Goal: Information Seeking & Learning: Learn about a topic

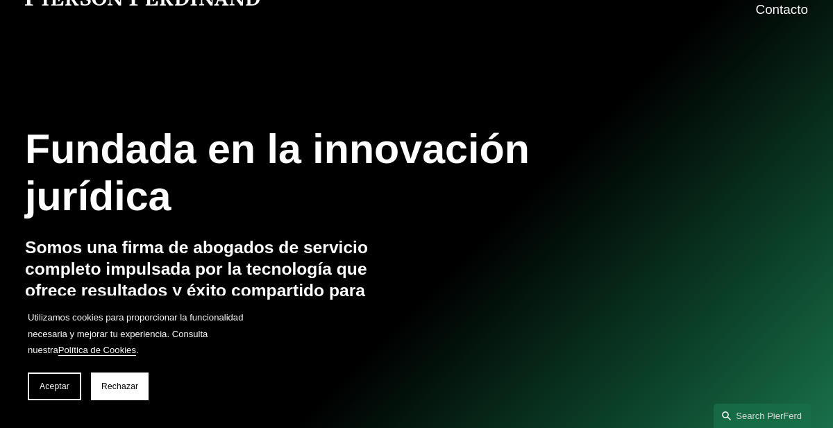
scroll to position [99, 0]
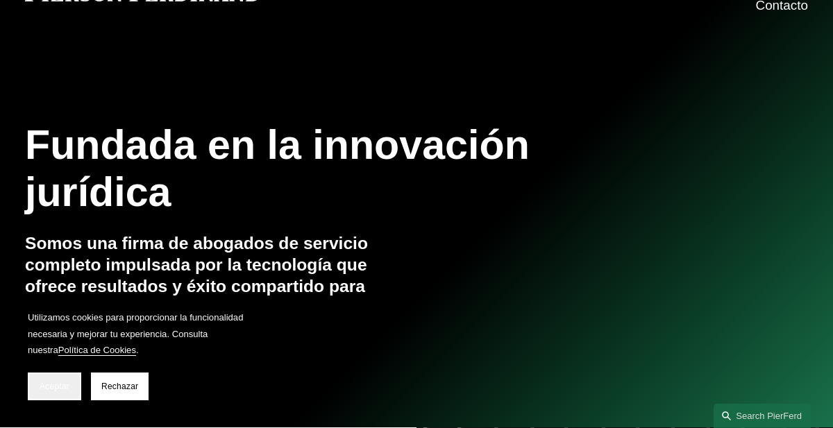
click at [66, 383] on font "Aceptar" at bounding box center [55, 387] width 30 height 10
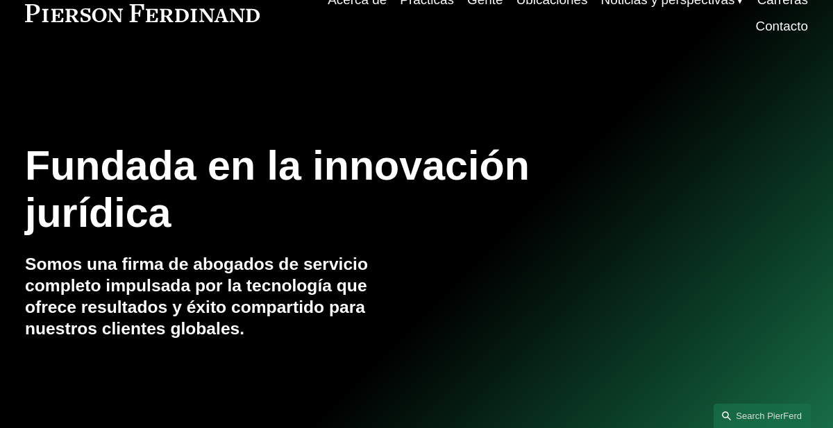
scroll to position [0, 0]
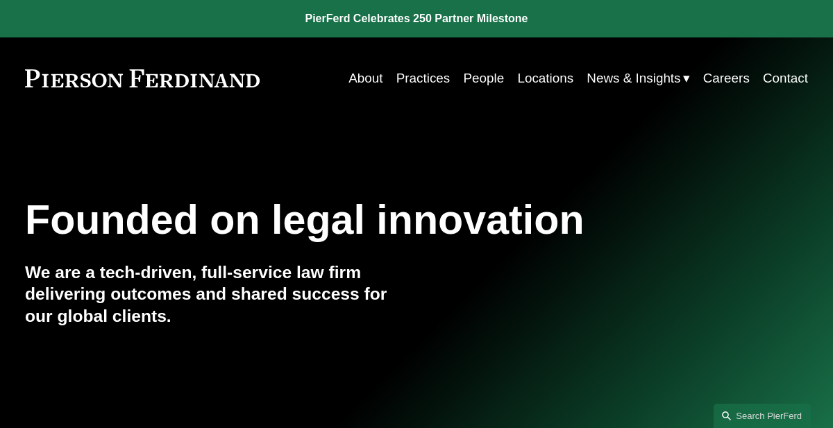
click at [570, 128] on div "Founded on legal innovation We are a tech-driven, full-service law firm deliver…" at bounding box center [416, 277] width 833 height 316
click at [439, 79] on link "Practices" at bounding box center [423, 78] width 54 height 26
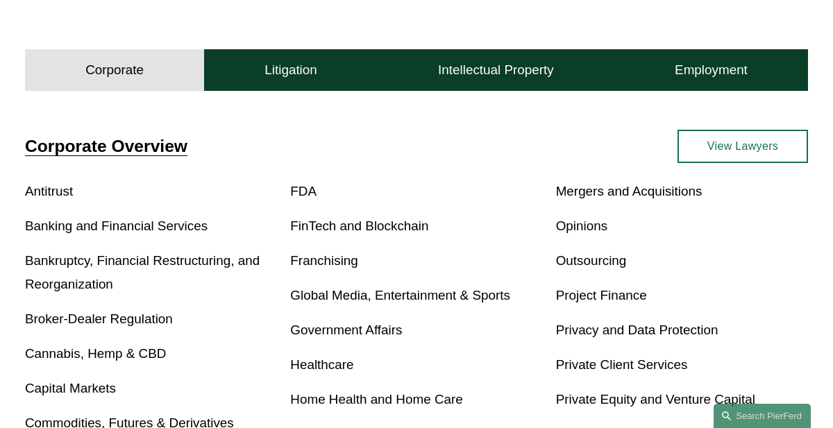
scroll to position [353, 0]
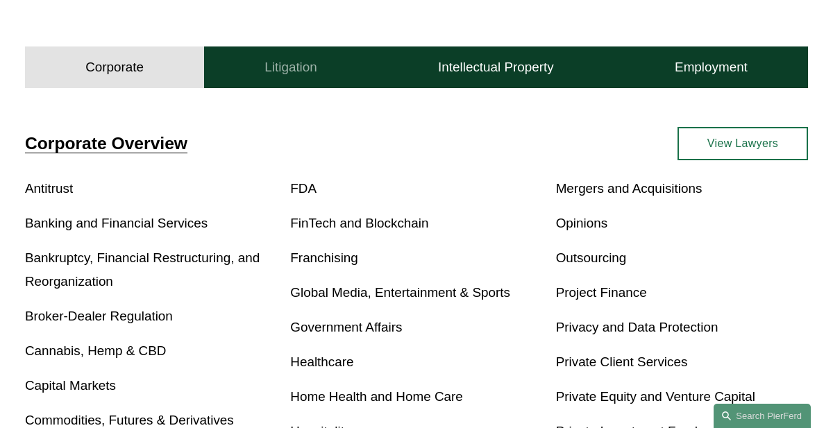
click at [311, 76] on button "Litigation" at bounding box center [291, 67] width 174 height 42
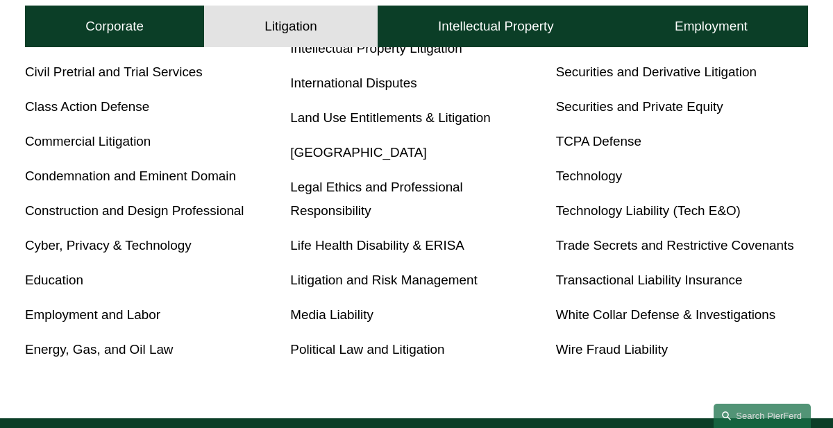
scroll to position [702, 0]
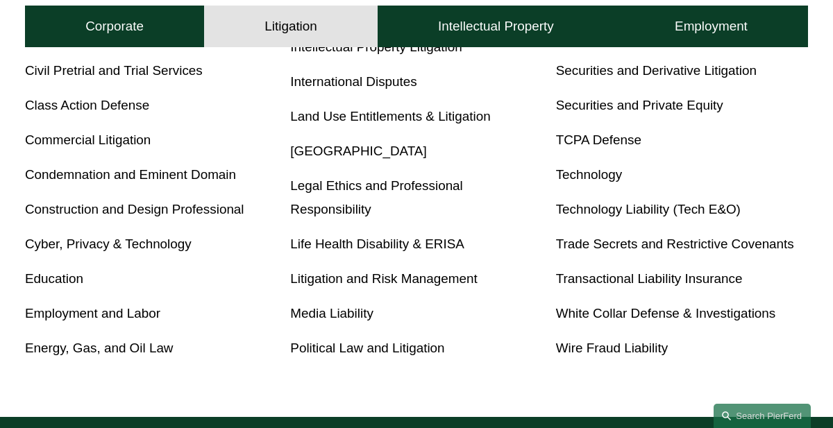
click at [592, 321] on link "White Collar Defense & Investigations" at bounding box center [666, 313] width 220 height 15
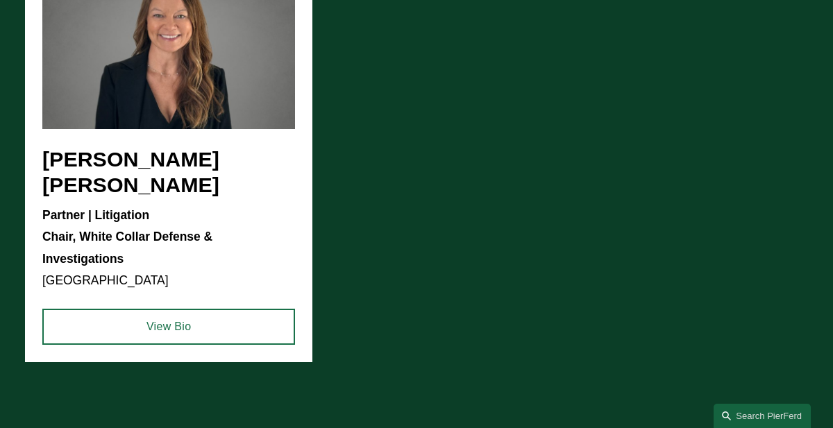
scroll to position [852, 0]
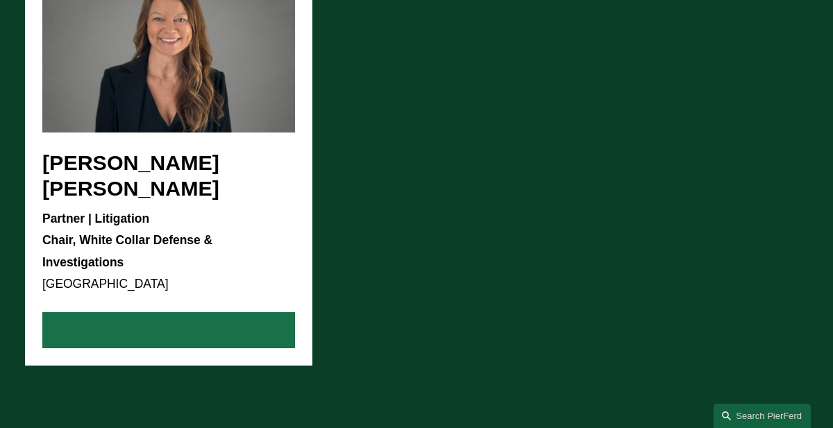
click at [232, 312] on link "View Bio" at bounding box center [168, 330] width 253 height 36
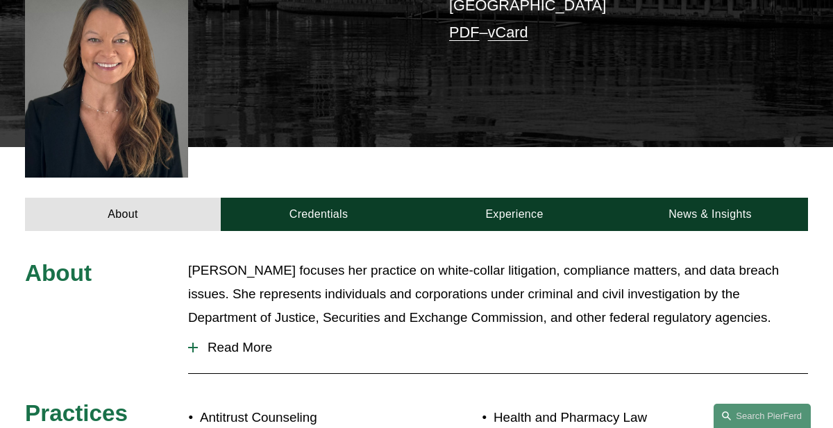
scroll to position [441, 0]
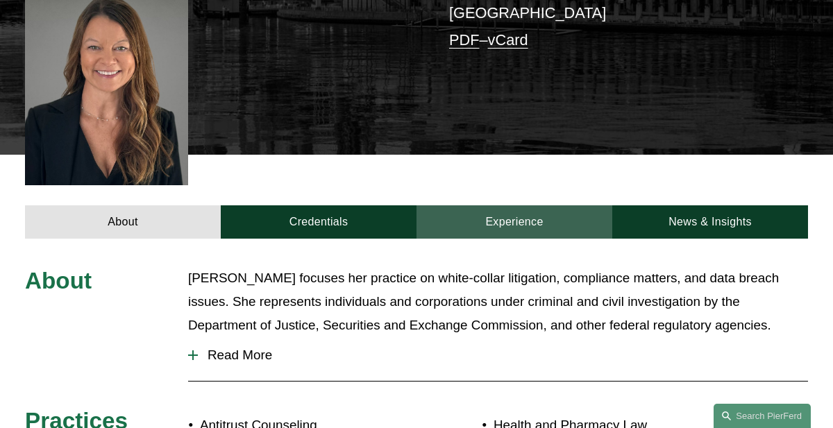
click at [502, 205] on link "Experience" at bounding box center [514, 222] width 196 height 34
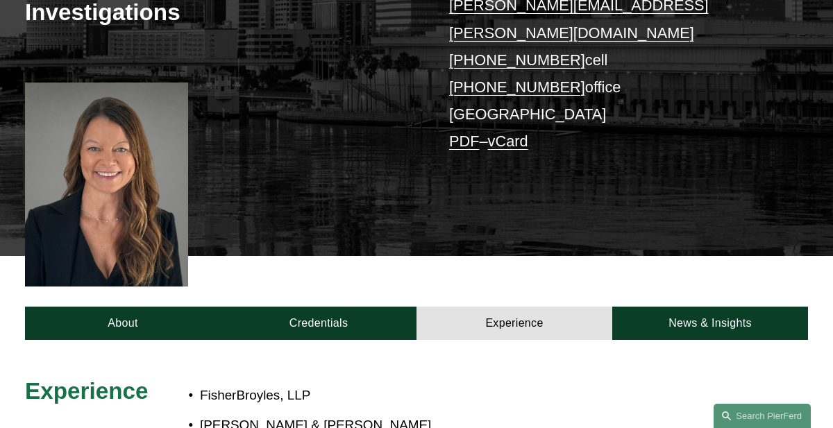
scroll to position [335, 0]
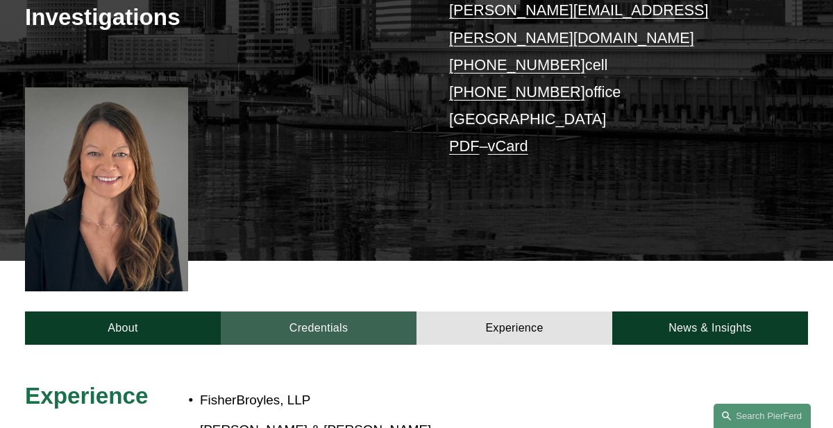
click at [360, 312] on link "Credentials" at bounding box center [319, 329] width 196 height 34
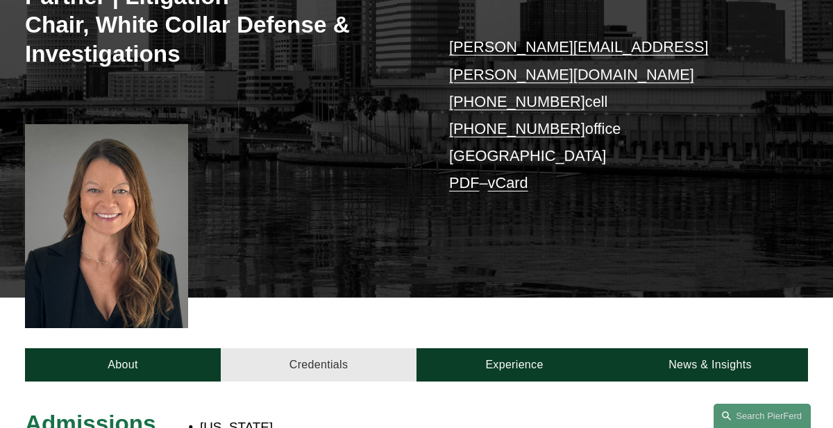
scroll to position [300, 0]
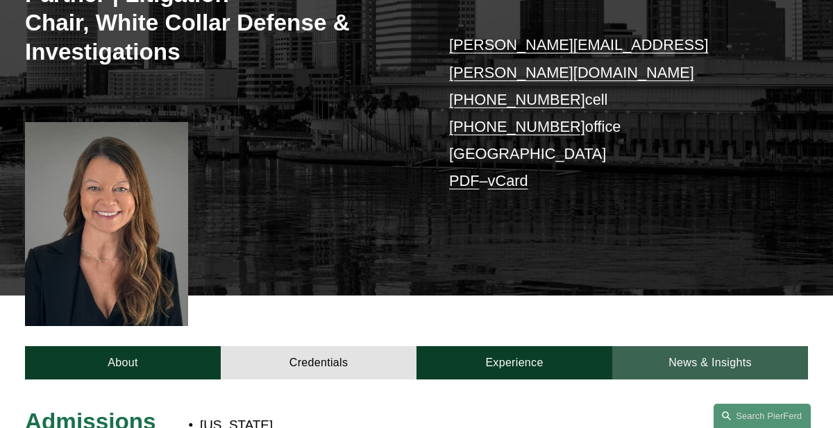
click at [681, 346] on link "News & Insights" at bounding box center [710, 363] width 196 height 34
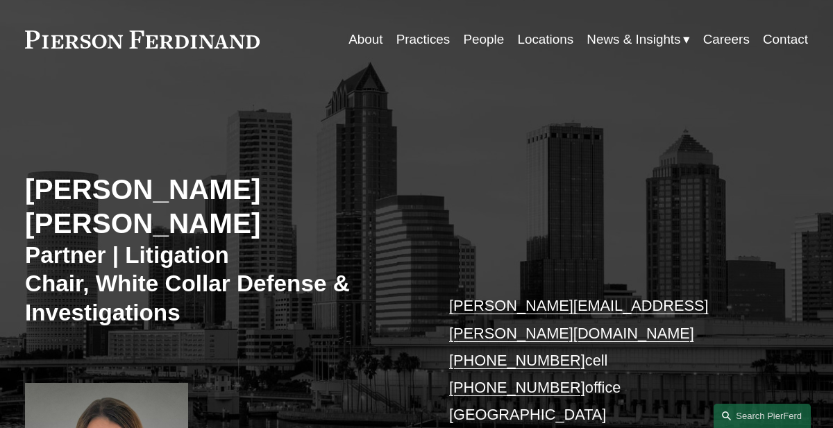
scroll to position [0, 0]
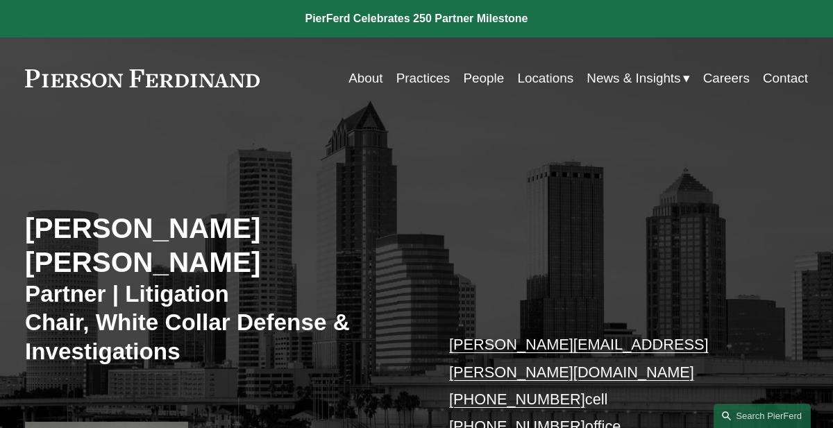
click at [523, 75] on link "Locations" at bounding box center [545, 78] width 56 height 26
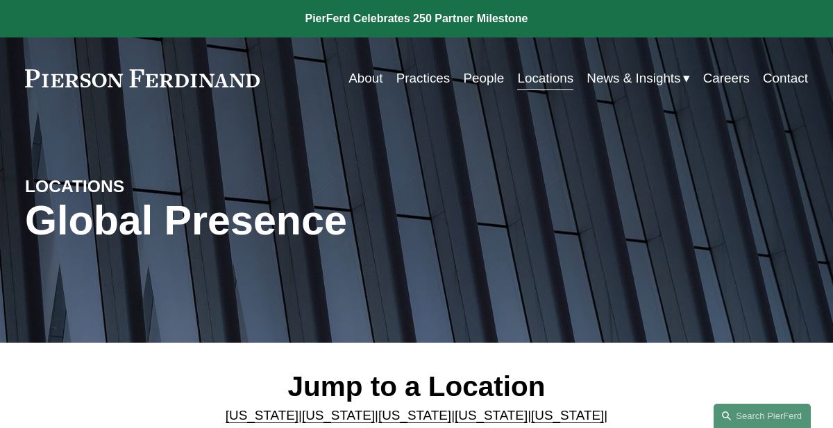
click at [493, 83] on link "People" at bounding box center [483, 78] width 41 height 26
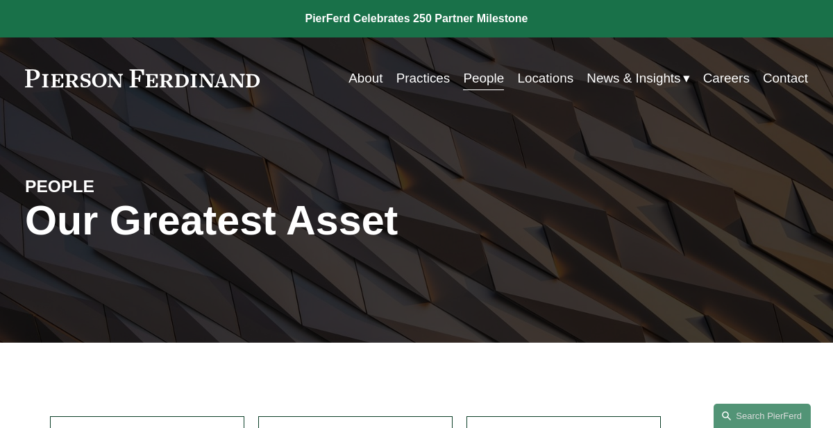
click at [362, 75] on link "About" at bounding box center [365, 78] width 34 height 26
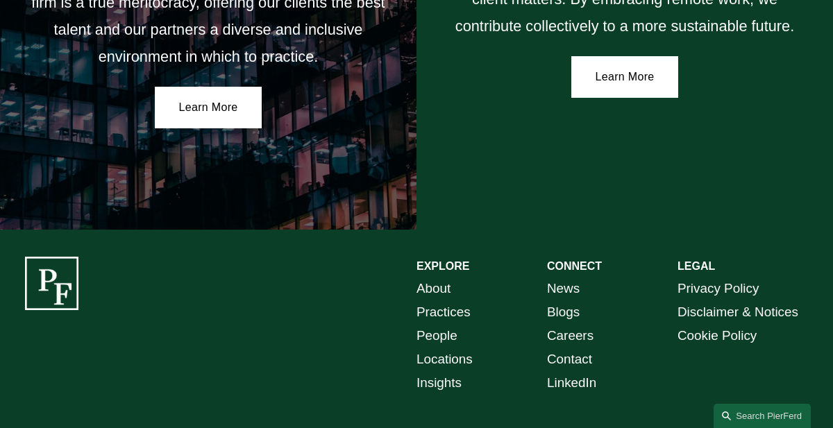
scroll to position [2360, 0]
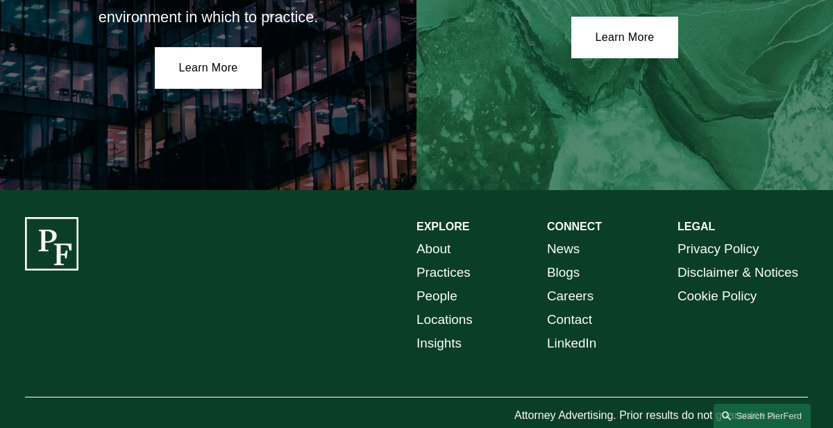
click at [570, 237] on link "News" at bounding box center [563, 249] width 33 height 24
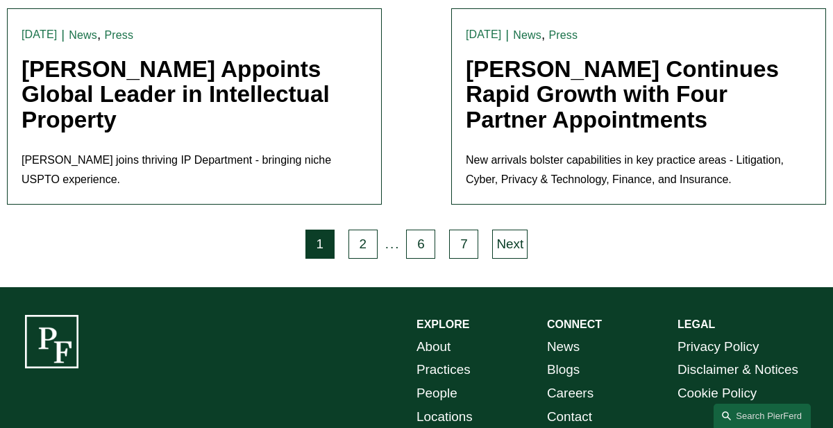
scroll to position [3014, 0]
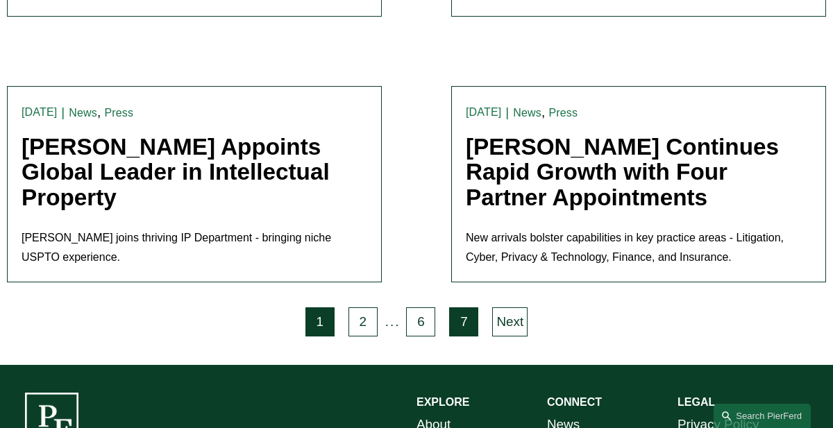
click at [468, 307] on link "7" at bounding box center [463, 321] width 29 height 29
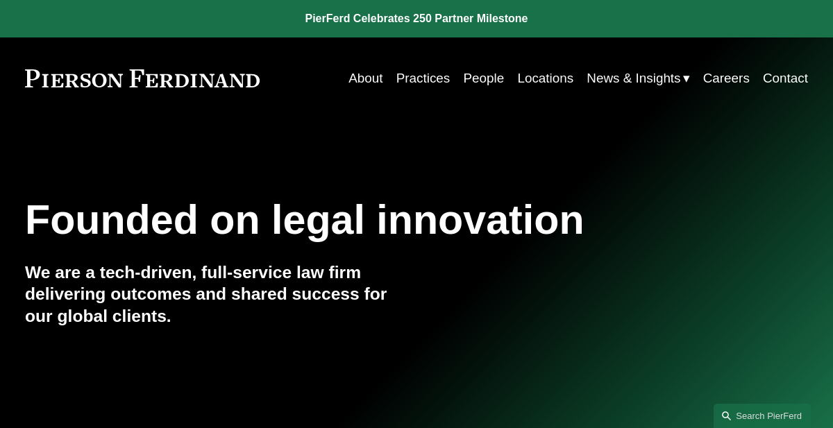
click at [728, 76] on link "Careers" at bounding box center [726, 78] width 46 height 26
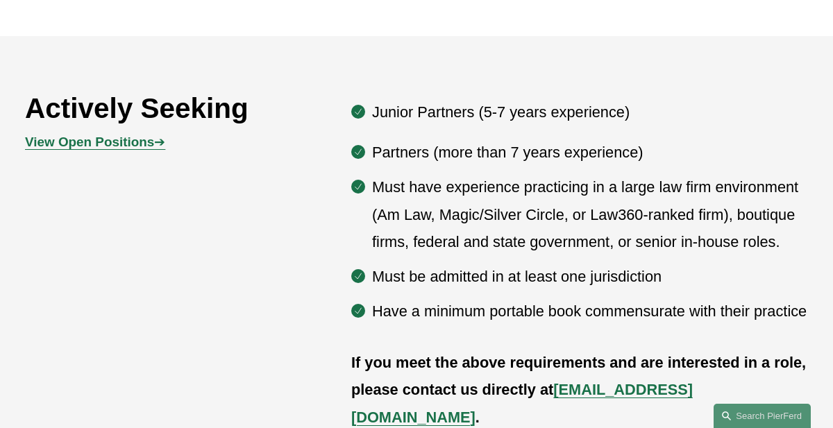
scroll to position [608, 0]
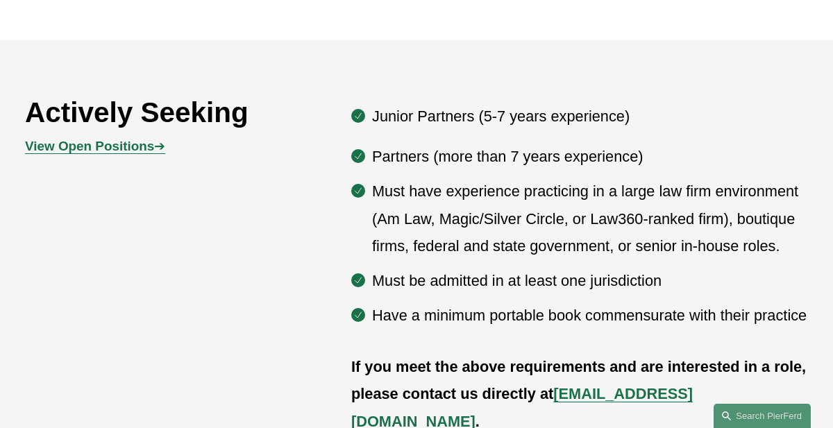
click at [149, 143] on strong "View Open Positions" at bounding box center [89, 146] width 129 height 15
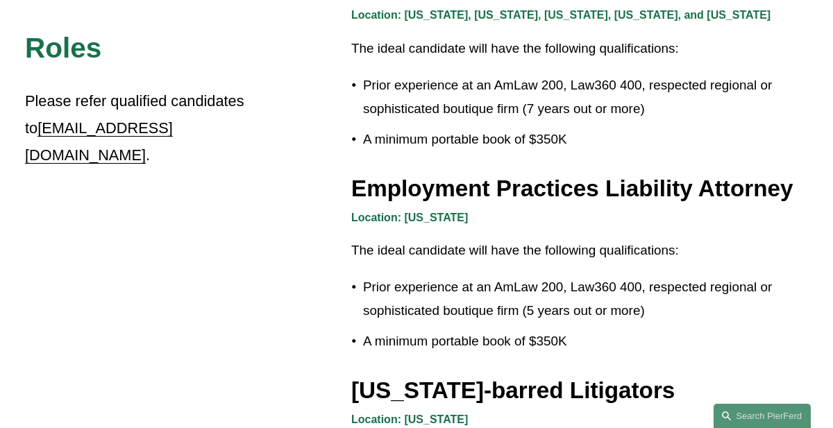
scroll to position [2009, 0]
